Goal: Task Accomplishment & Management: Manage account settings

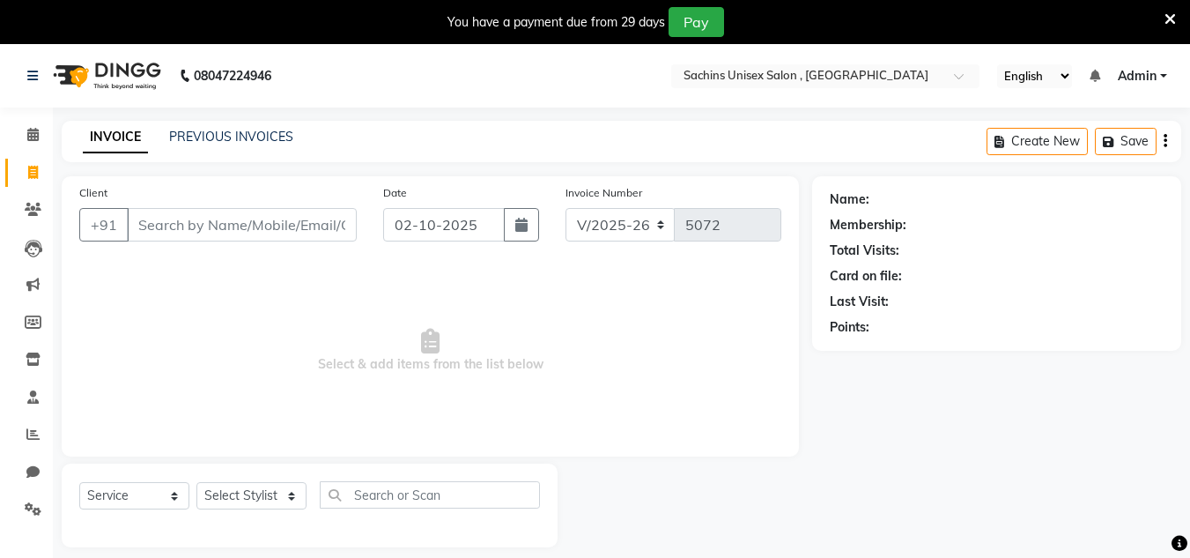
select select "6840"
select select "service"
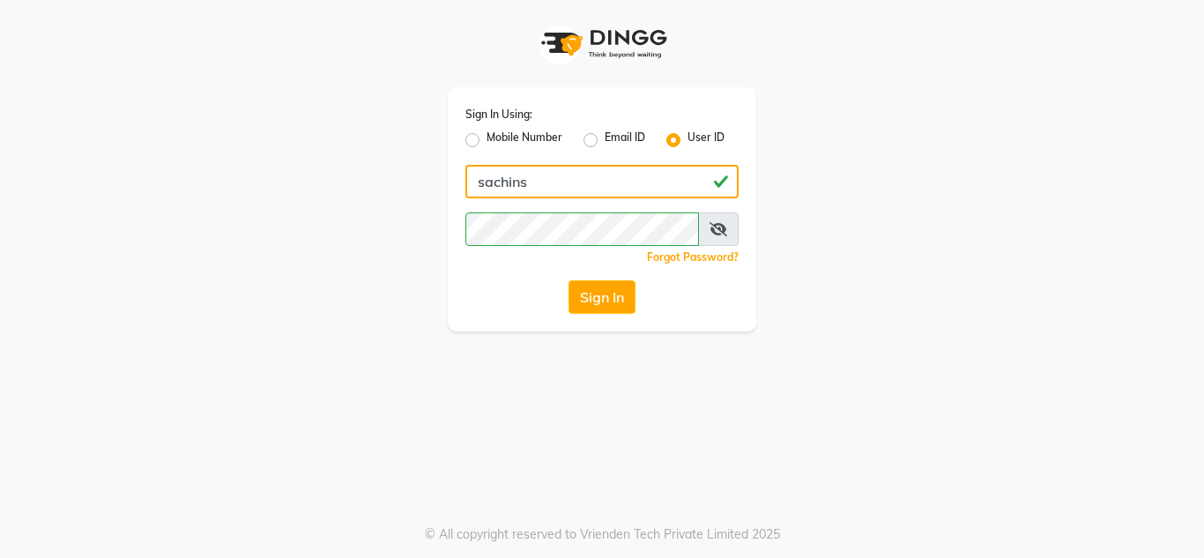
click at [564, 177] on input "sachins" at bounding box center [601, 181] width 273 height 33
type input "sachinsfvfdfdgjybb"
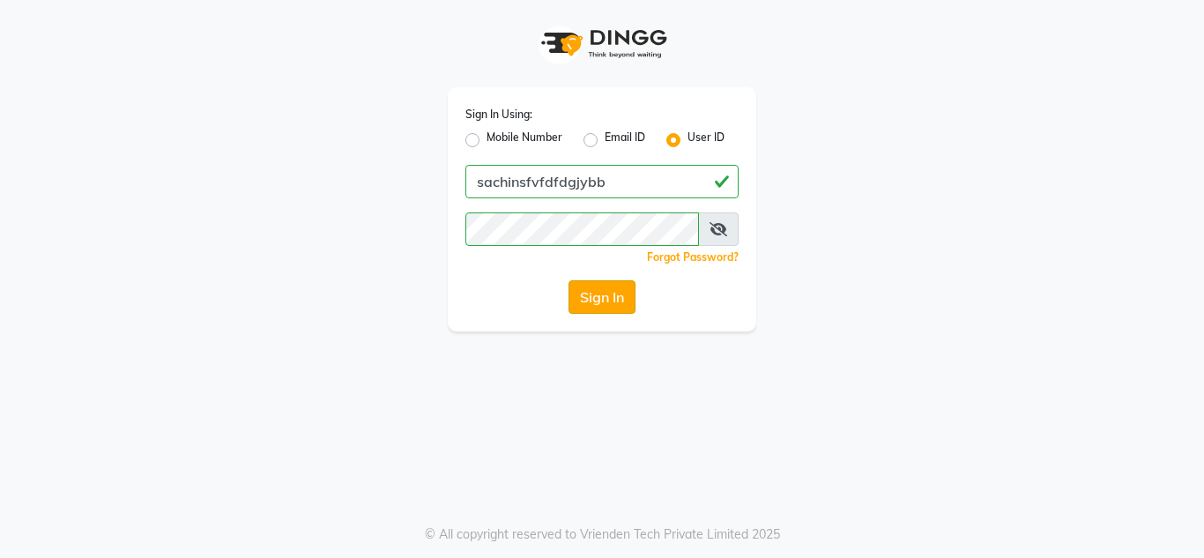
click at [595, 290] on button "Sign In" at bounding box center [601, 296] width 67 height 33
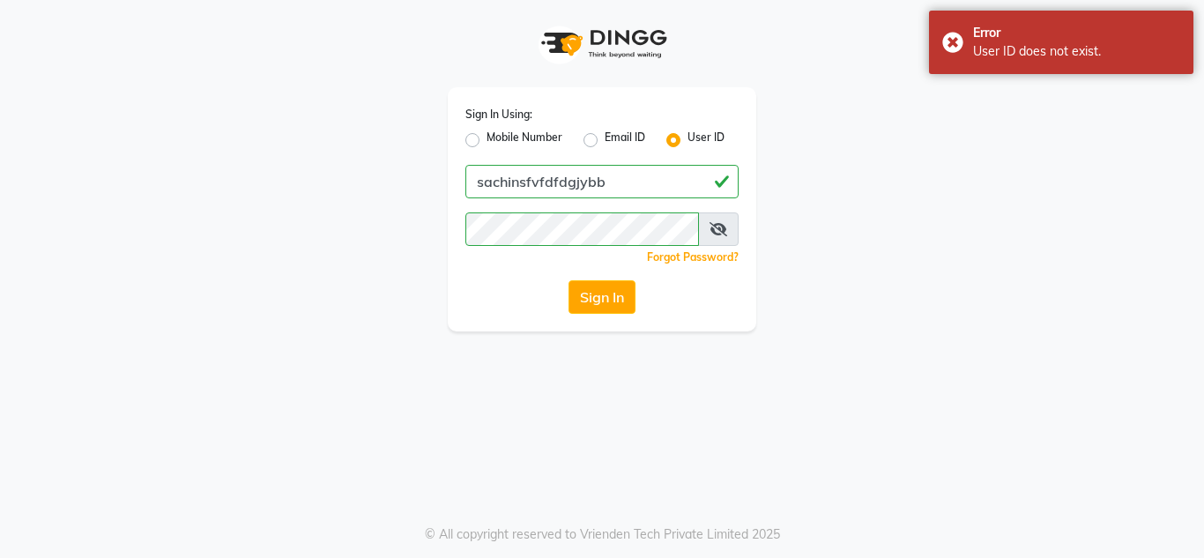
click at [907, 298] on div "Sign In Using: Mobile Number Email ID User ID sachinsfvfdfdgjybb Remember me Fo…" at bounding box center [602, 165] width 1004 height 331
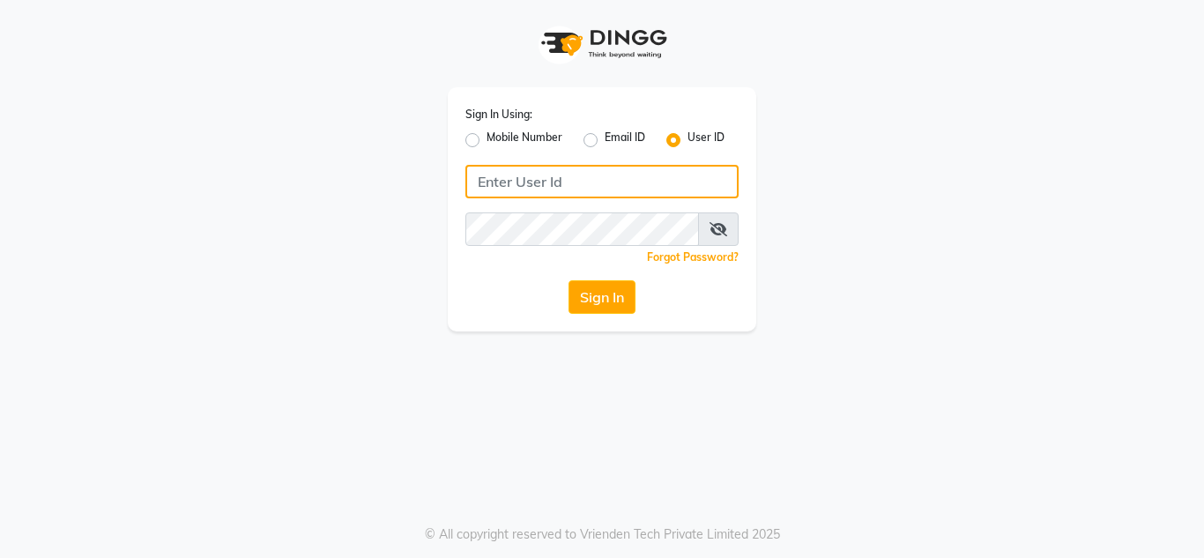
type input "sachins"
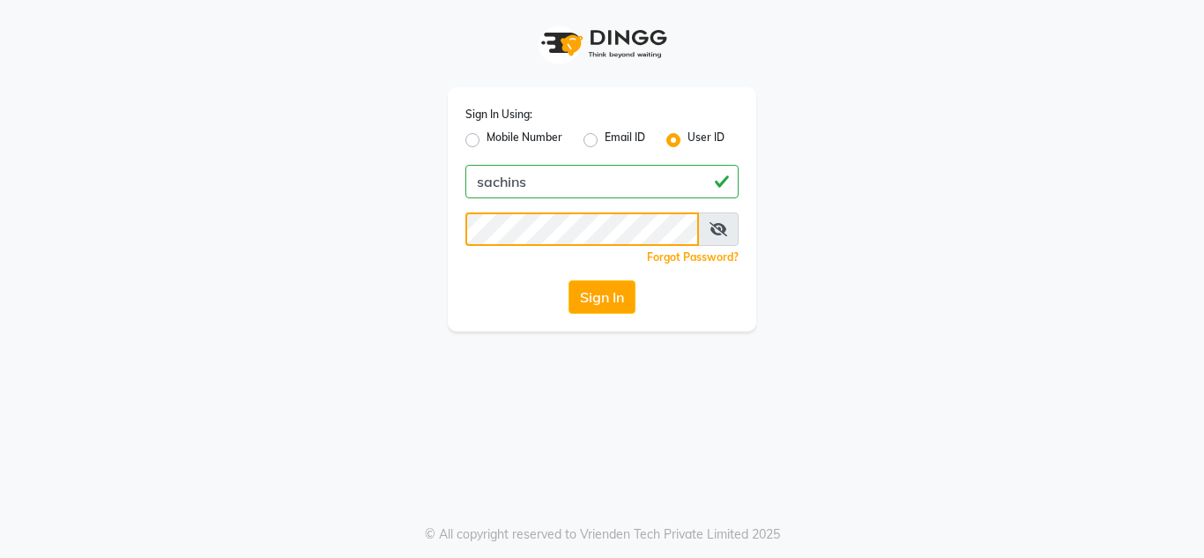
click at [637, 170] on div "Sign In Using: Mobile Number Email ID User ID sachins Remember me Forgot Passwo…" at bounding box center [602, 209] width 308 height 244
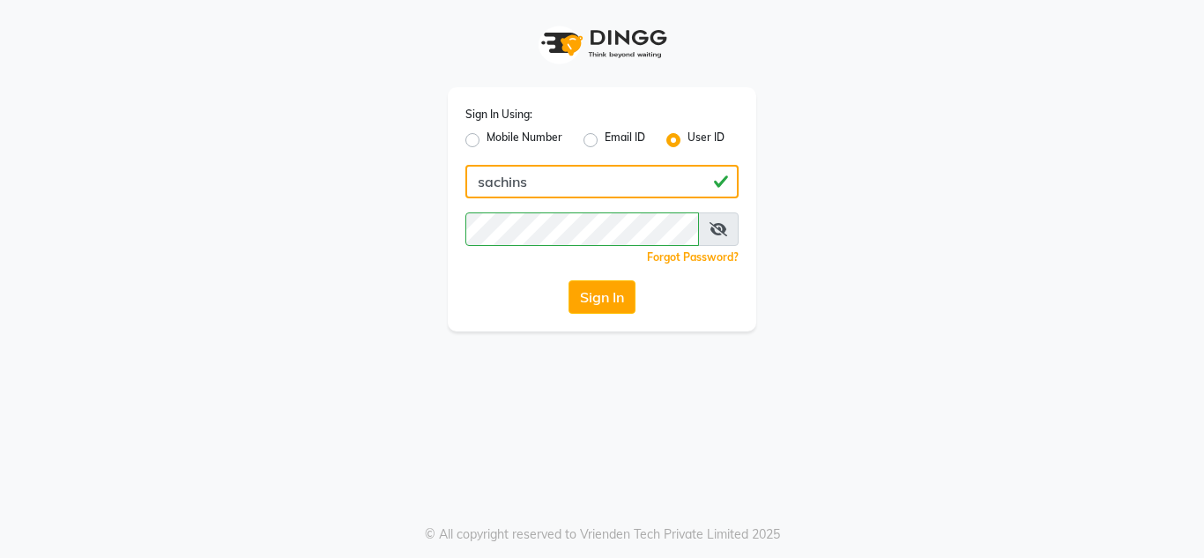
click at [637, 170] on input "sachins" at bounding box center [601, 181] width 273 height 33
click at [557, 181] on input "Username" at bounding box center [601, 181] width 273 height 33
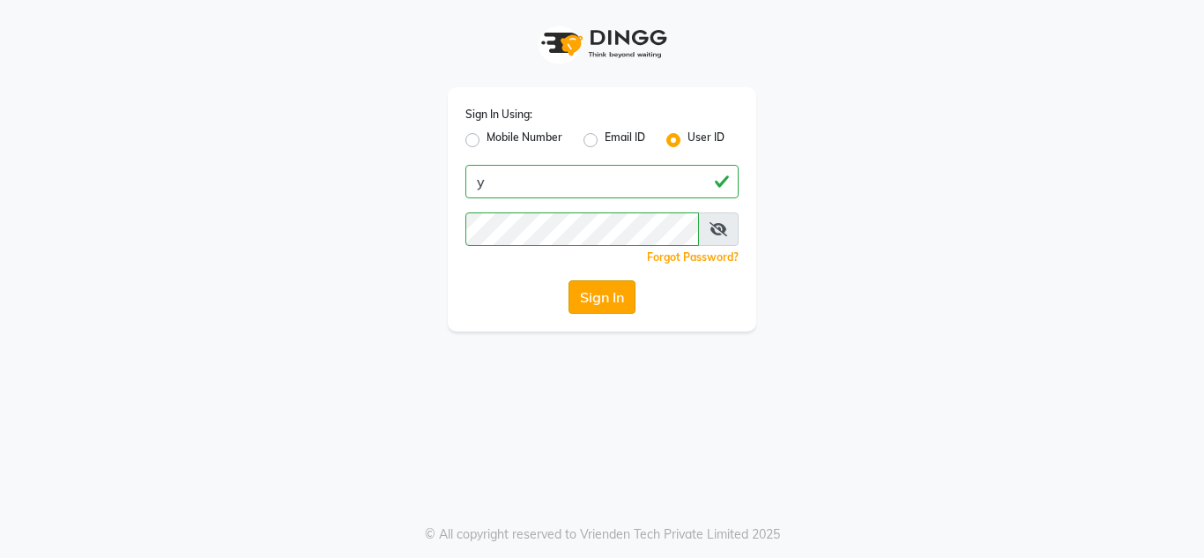
click at [592, 293] on button "Sign In" at bounding box center [601, 296] width 67 height 33
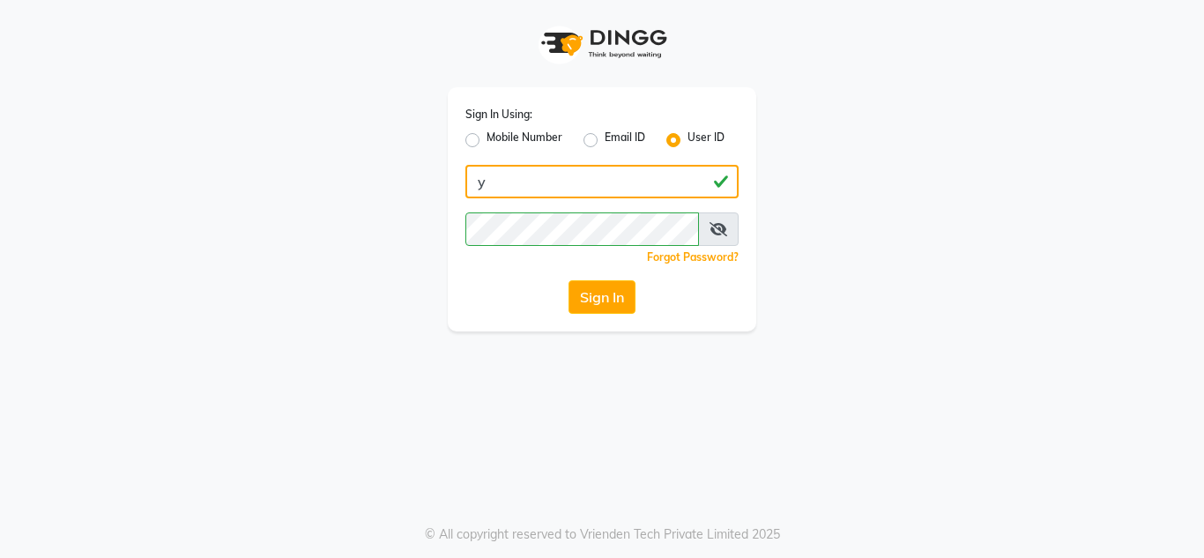
click at [517, 175] on input "y" at bounding box center [601, 181] width 273 height 33
type input "yout"
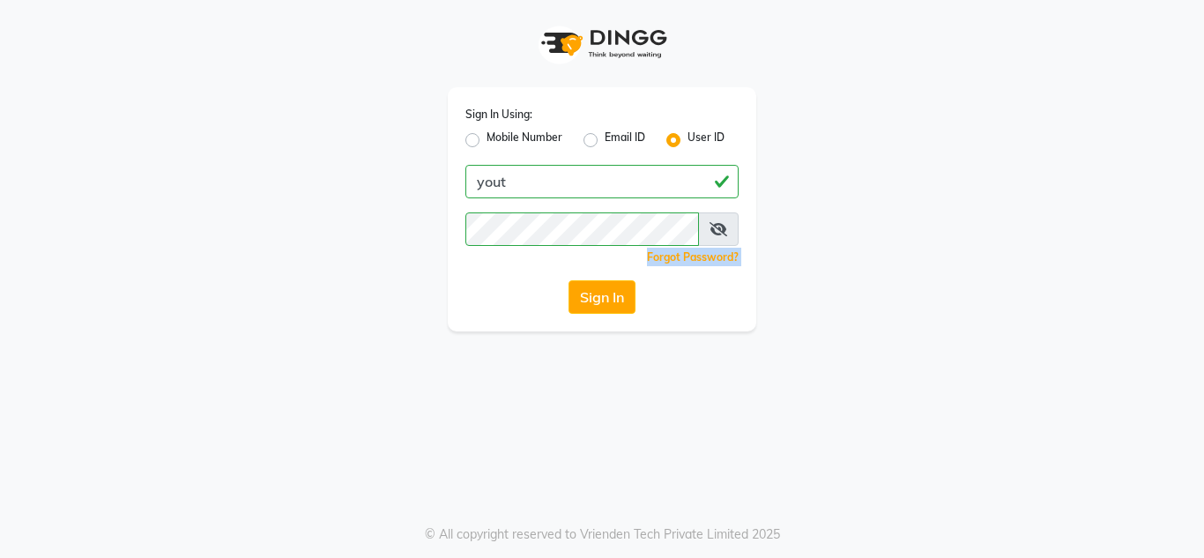
click at [773, 204] on div "Sign In Using: Mobile Number Email ID User ID yout Remember me Forgot Password?…" at bounding box center [602, 165] width 1004 height 331
click at [637, 289] on div "Sign In" at bounding box center [601, 296] width 273 height 33
drag, startPoint x: 627, startPoint y: 293, endPoint x: 633, endPoint y: 278, distance: 16.2
click at [629, 286] on button "Sign In" at bounding box center [601, 296] width 67 height 33
